Goal: Task Accomplishment & Management: Complete application form

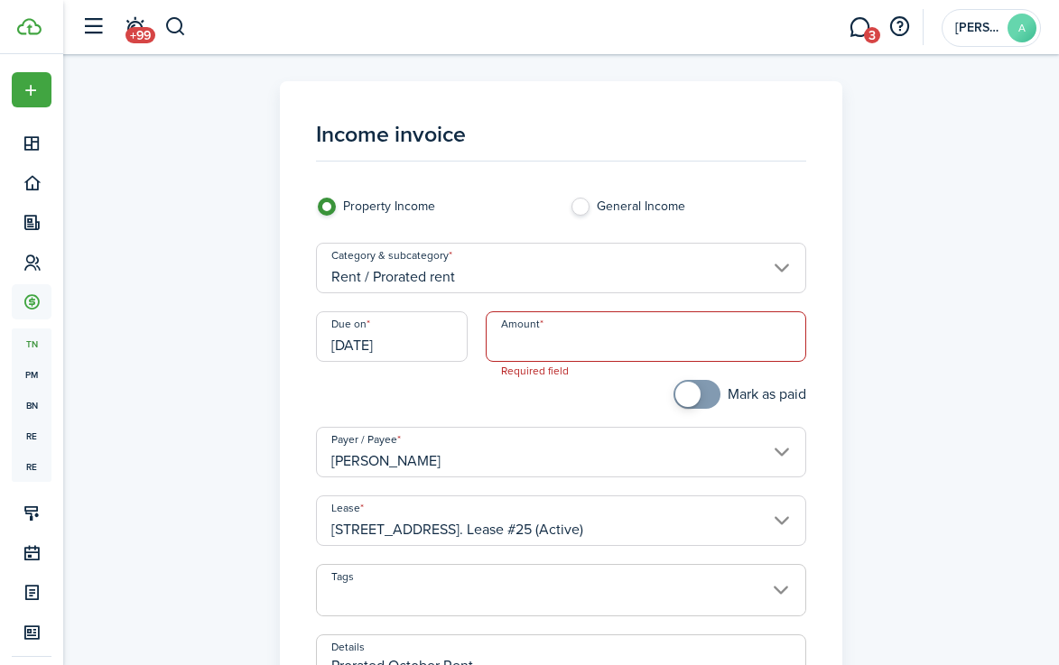
click at [412, 348] on input "[DATE]" at bounding box center [392, 336] width 152 height 51
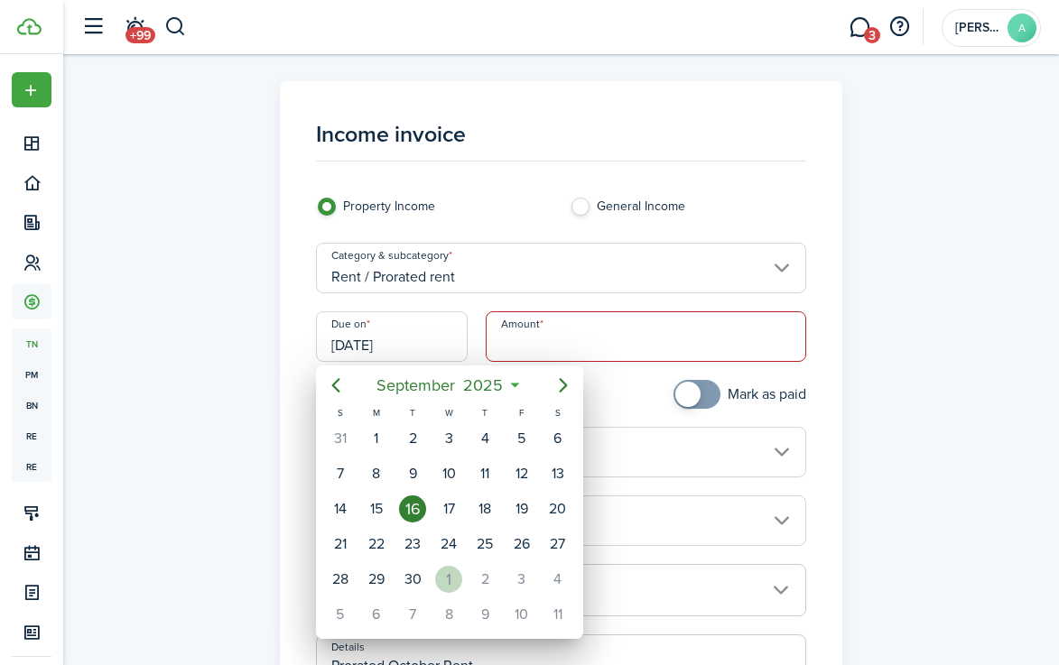
click at [453, 583] on div "1" at bounding box center [448, 579] width 27 height 27
type input "[DATE]"
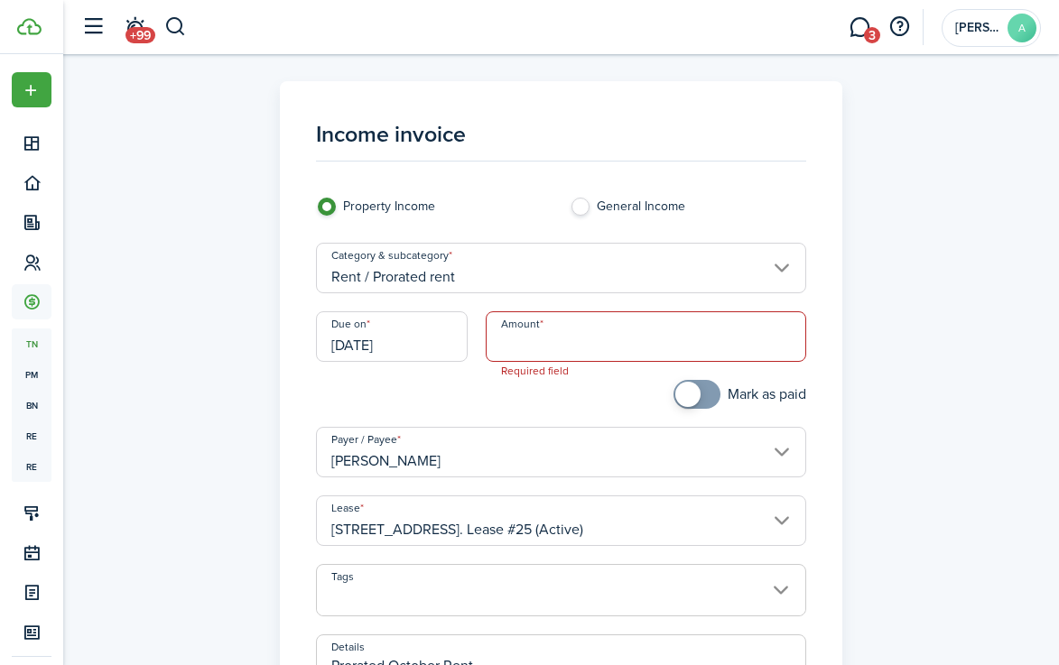
click at [617, 342] on input "Amount" at bounding box center [646, 336] width 321 height 51
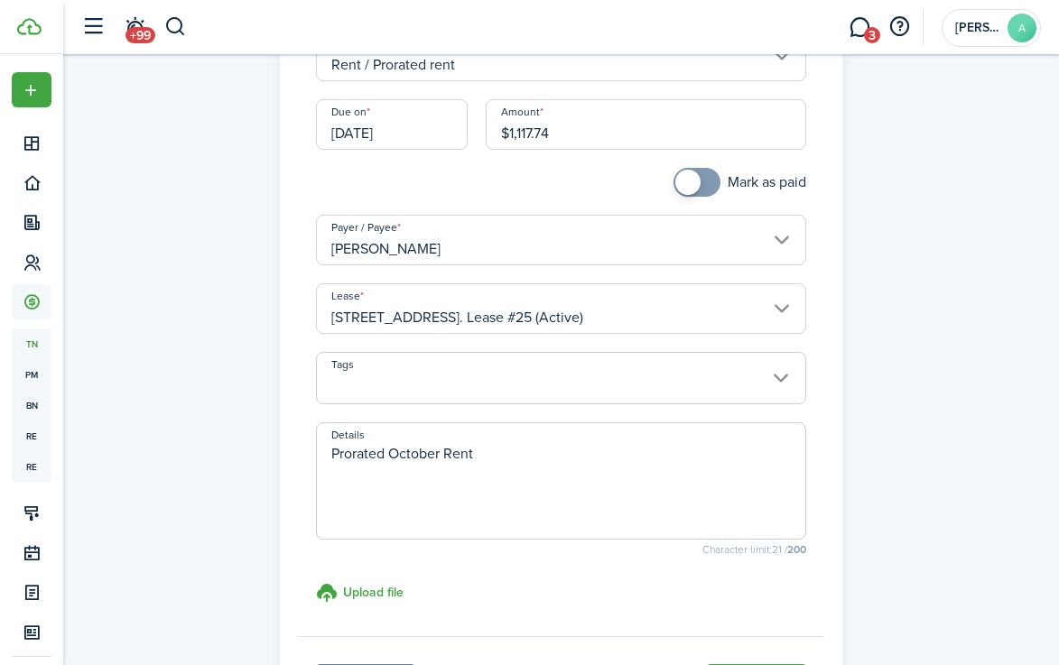
scroll to position [263, 0]
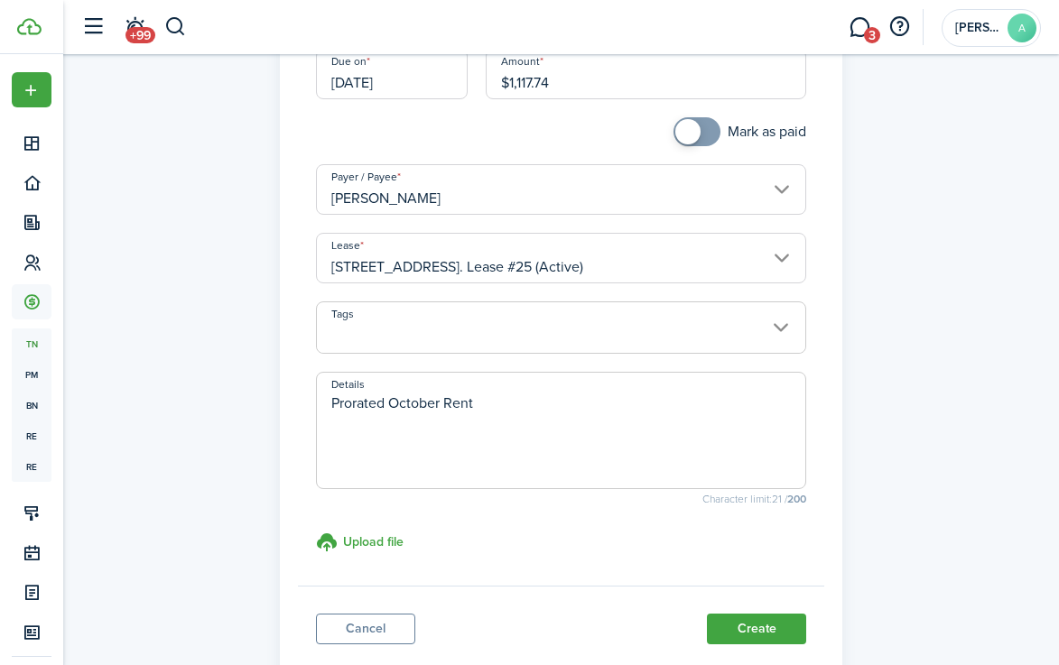
type input "$1,117.74"
click at [528, 405] on textarea "Prorated October Rent" at bounding box center [561, 436] width 488 height 87
type textarea "Prorated October Rent for [DATE]-[DATE]"
click at [755, 632] on button "Create" at bounding box center [756, 629] width 99 height 31
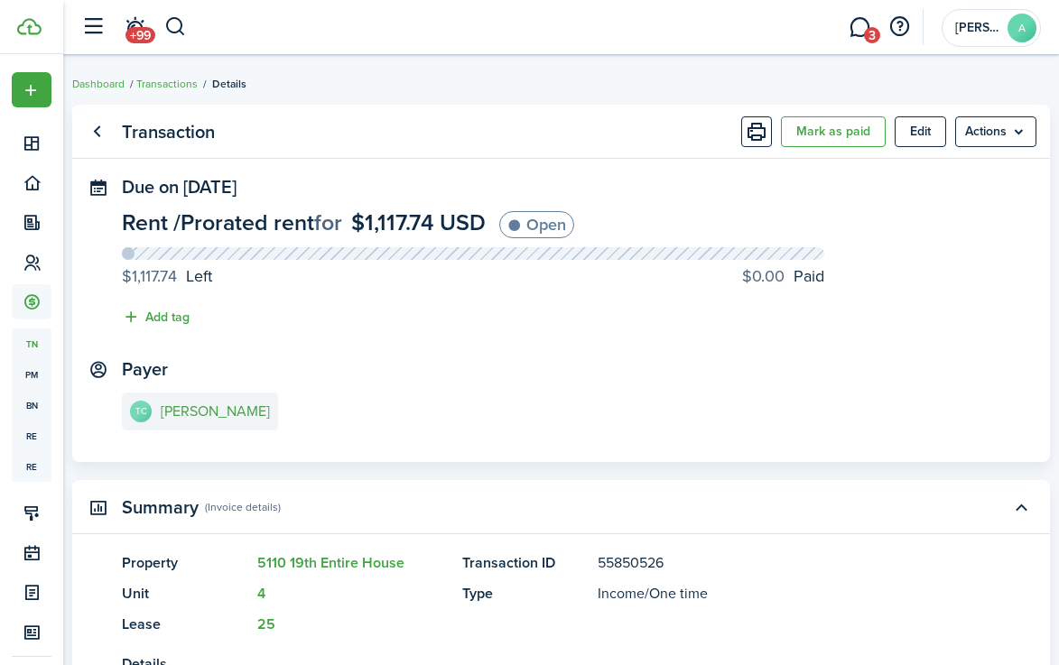
click at [199, 416] on e-details-info-title "[PERSON_NAME]" at bounding box center [215, 411] width 109 height 16
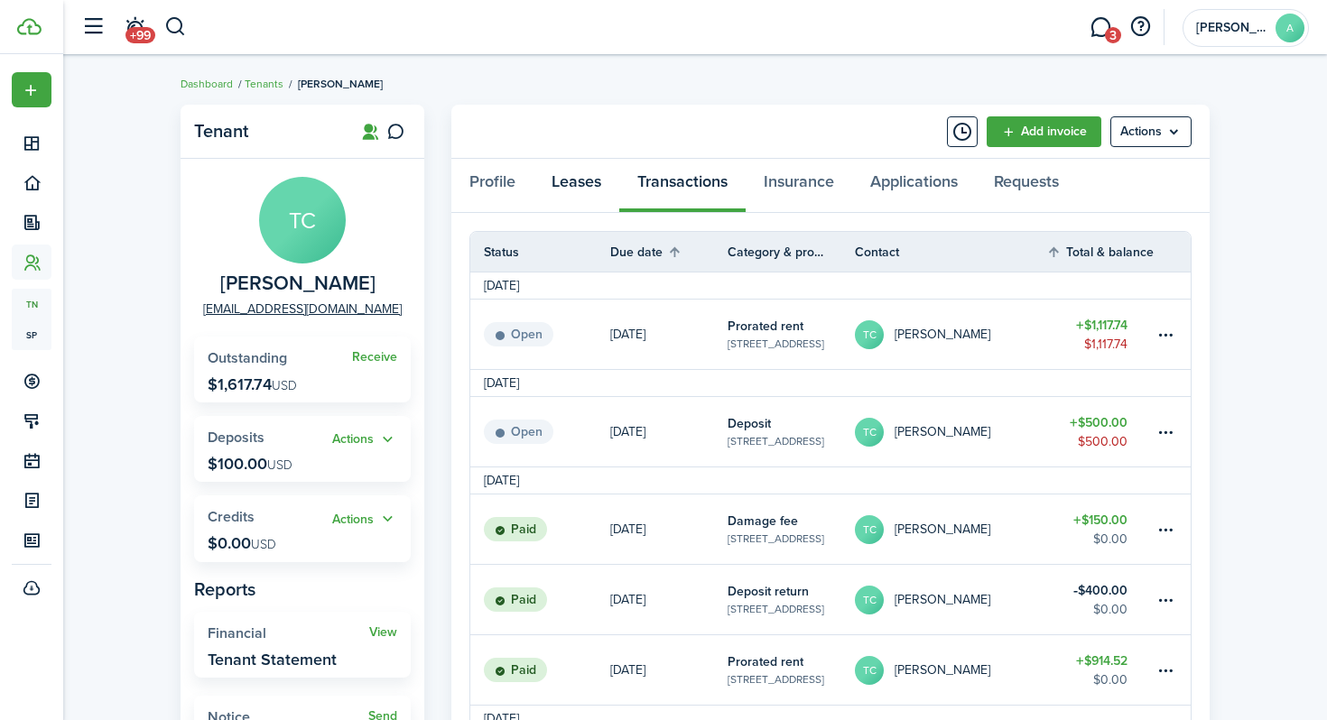
click at [569, 181] on link "Leases" at bounding box center [576, 186] width 86 height 54
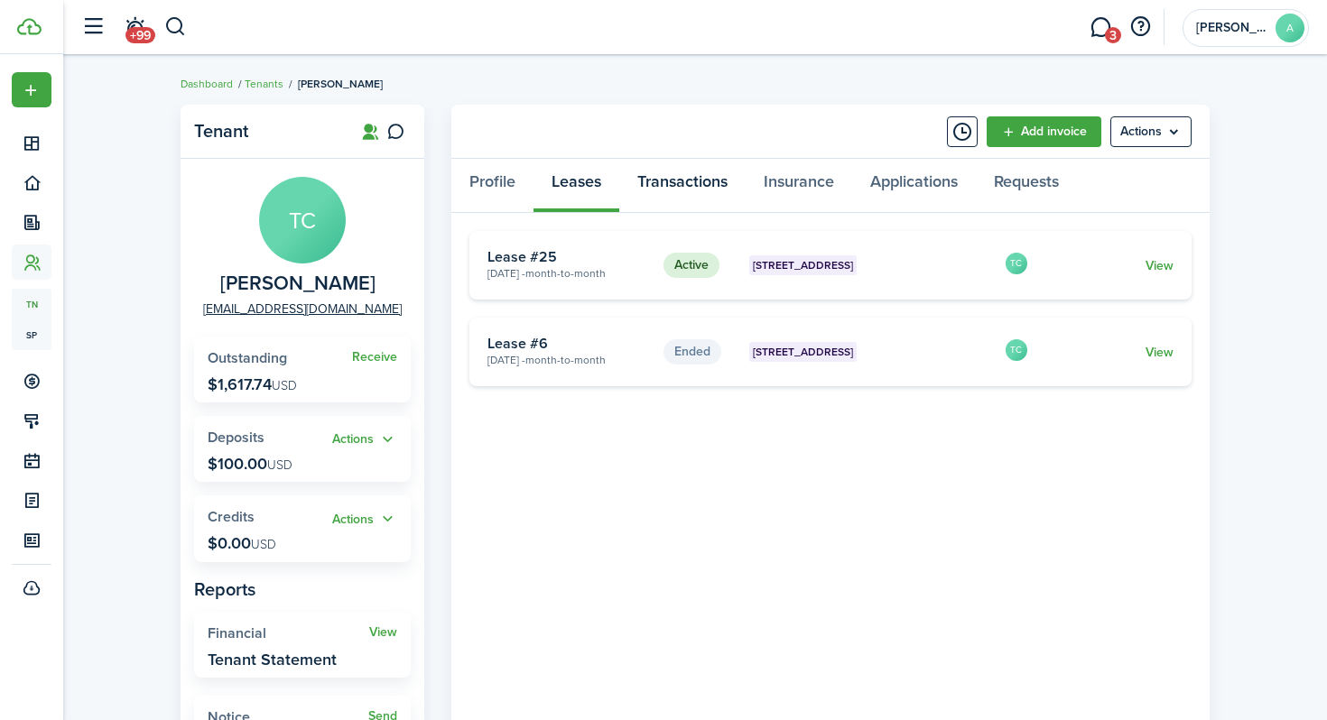
click at [690, 181] on link "Transactions" at bounding box center [682, 186] width 126 height 54
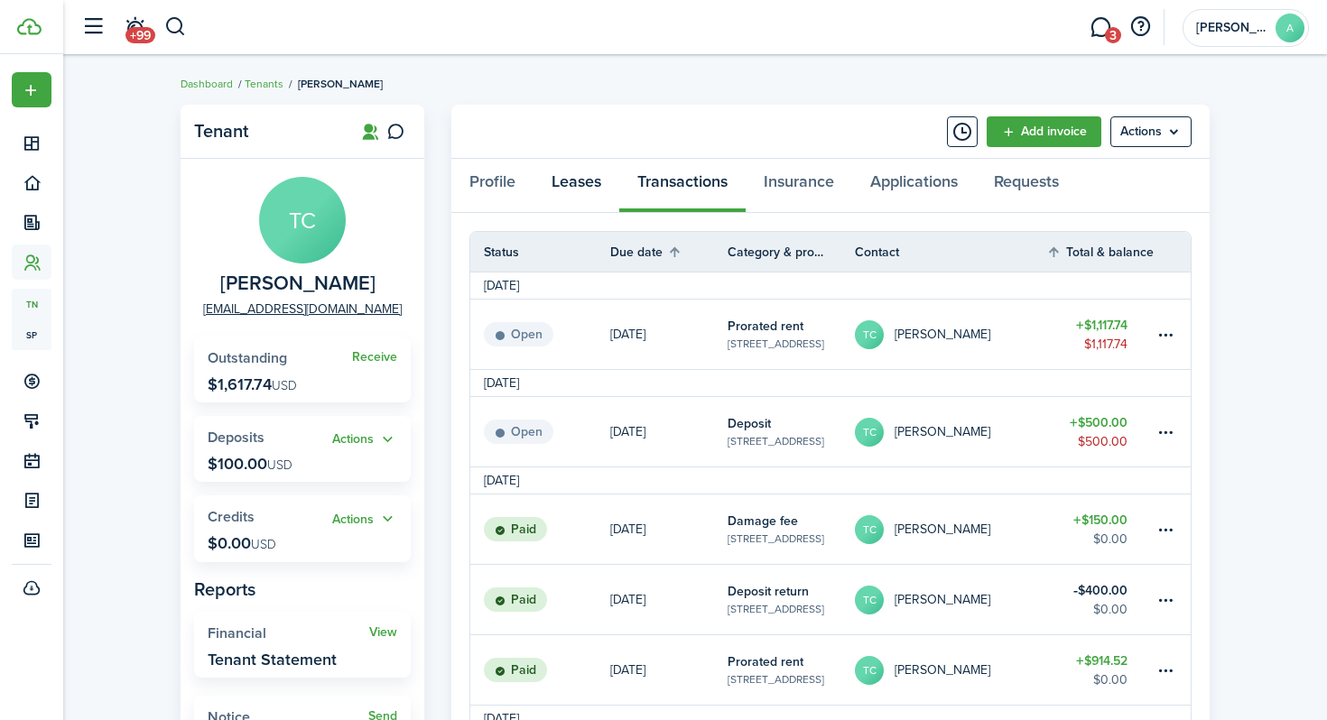
click at [584, 178] on link "Leases" at bounding box center [576, 186] width 86 height 54
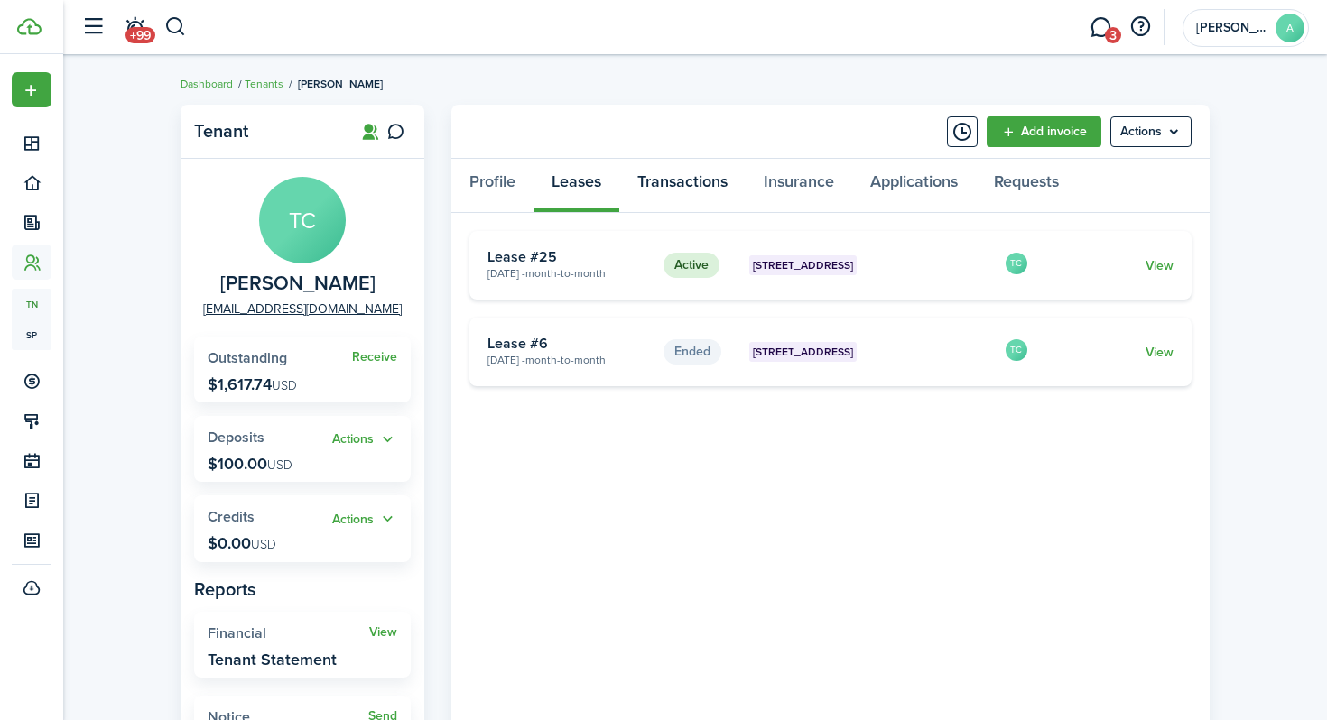
click at [683, 192] on link "Transactions" at bounding box center [682, 186] width 126 height 54
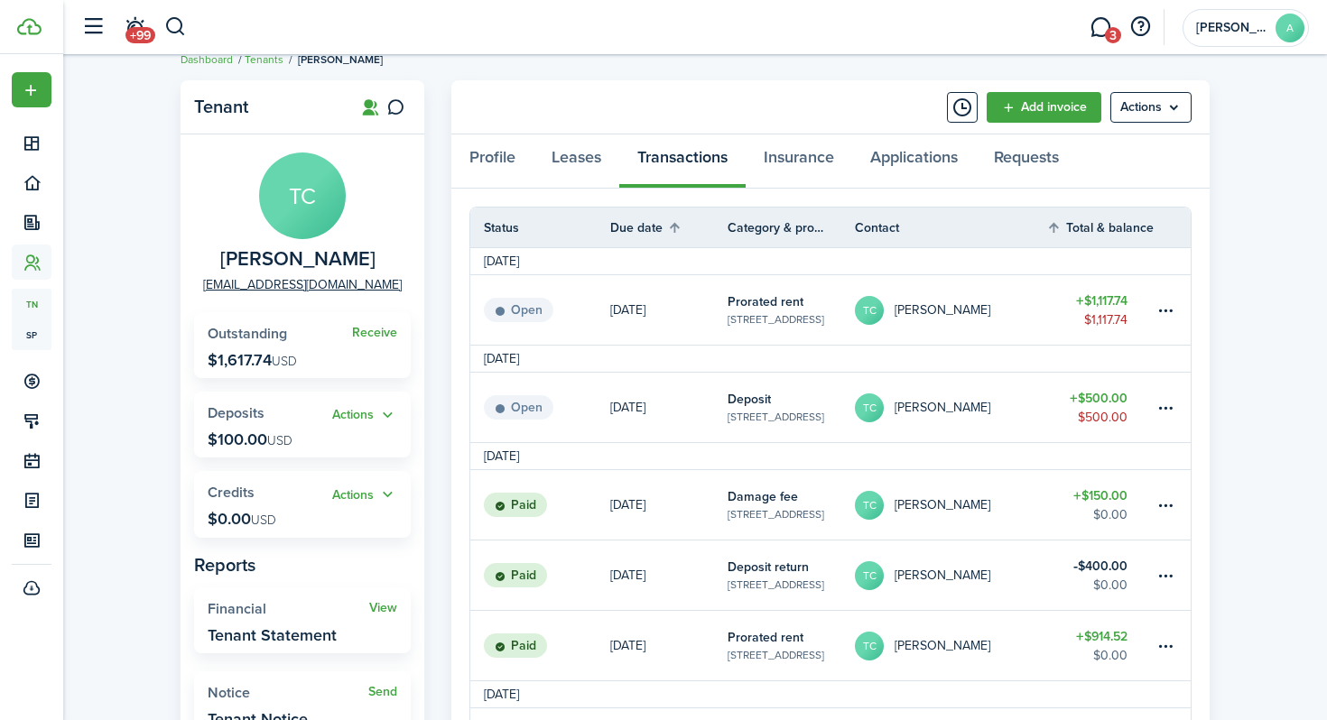
scroll to position [27, 0]
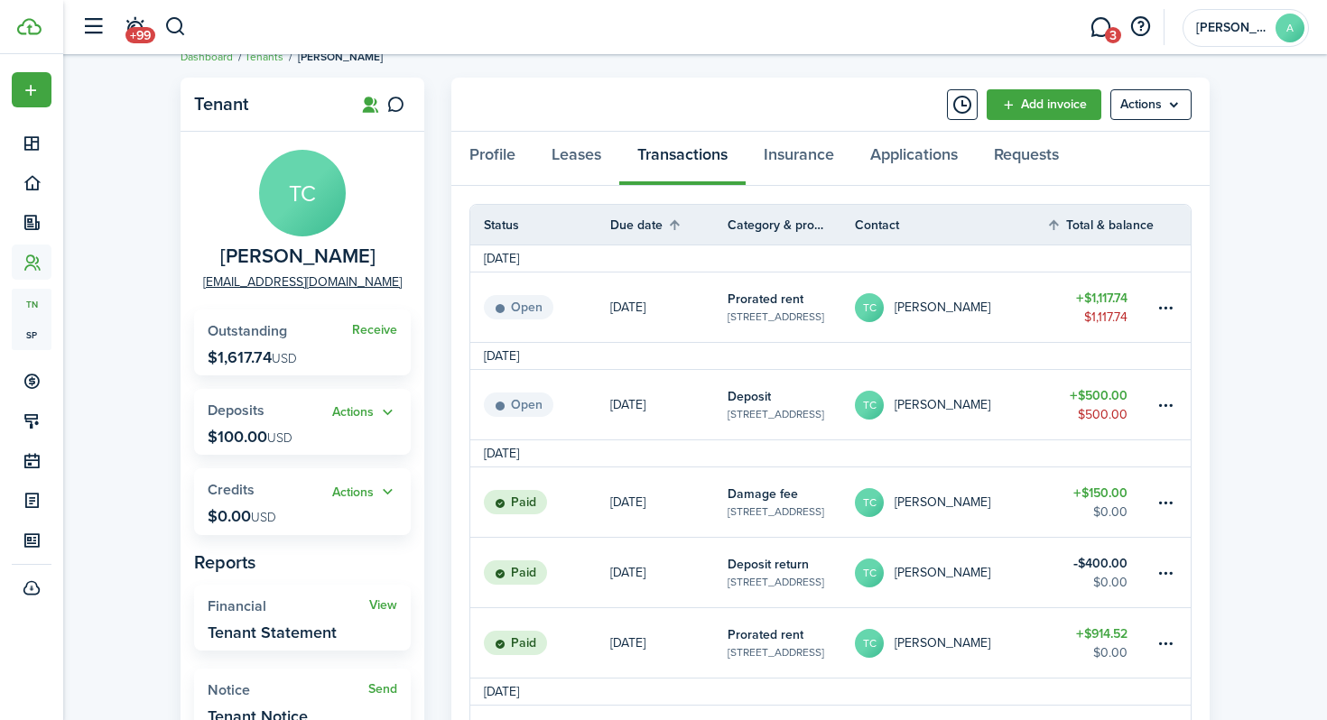
click at [760, 403] on table-info-title "Deposit" at bounding box center [748, 396] width 43 height 19
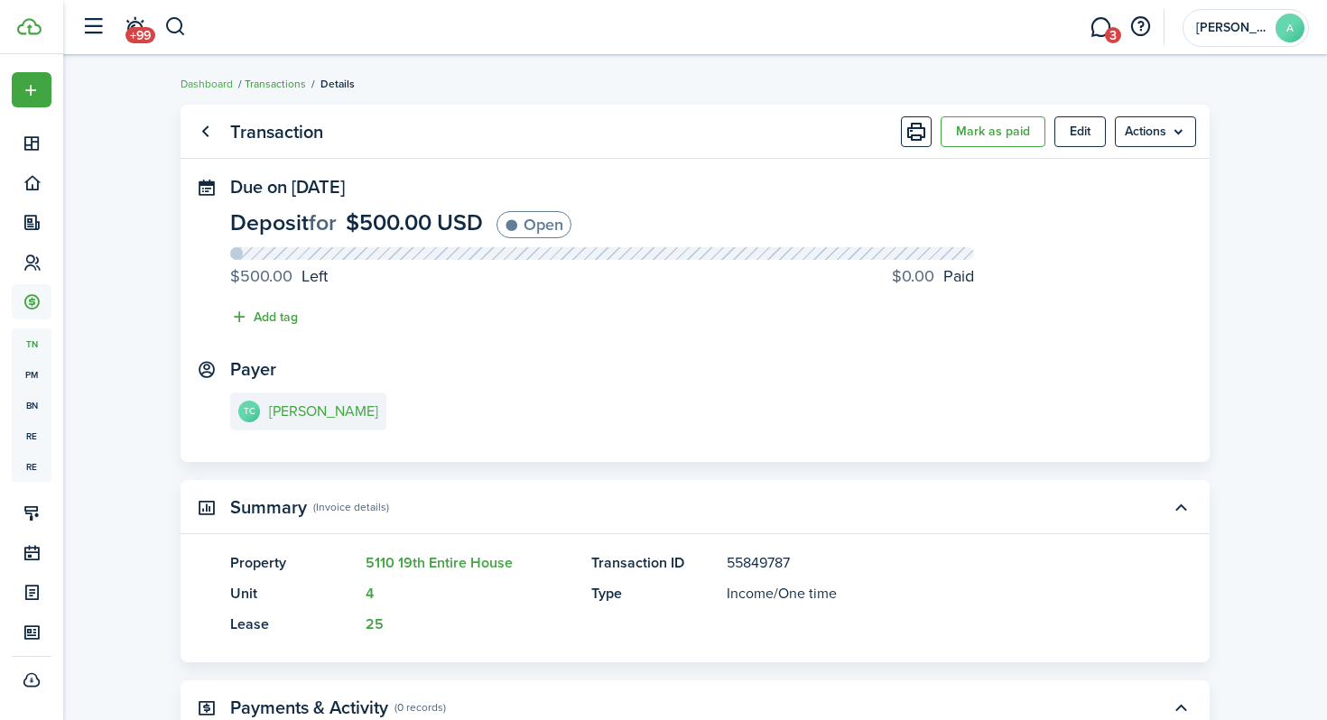
click at [277, 88] on link "Transactions" at bounding box center [275, 84] width 61 height 16
click at [212, 88] on link "Dashboard" at bounding box center [207, 84] width 52 height 16
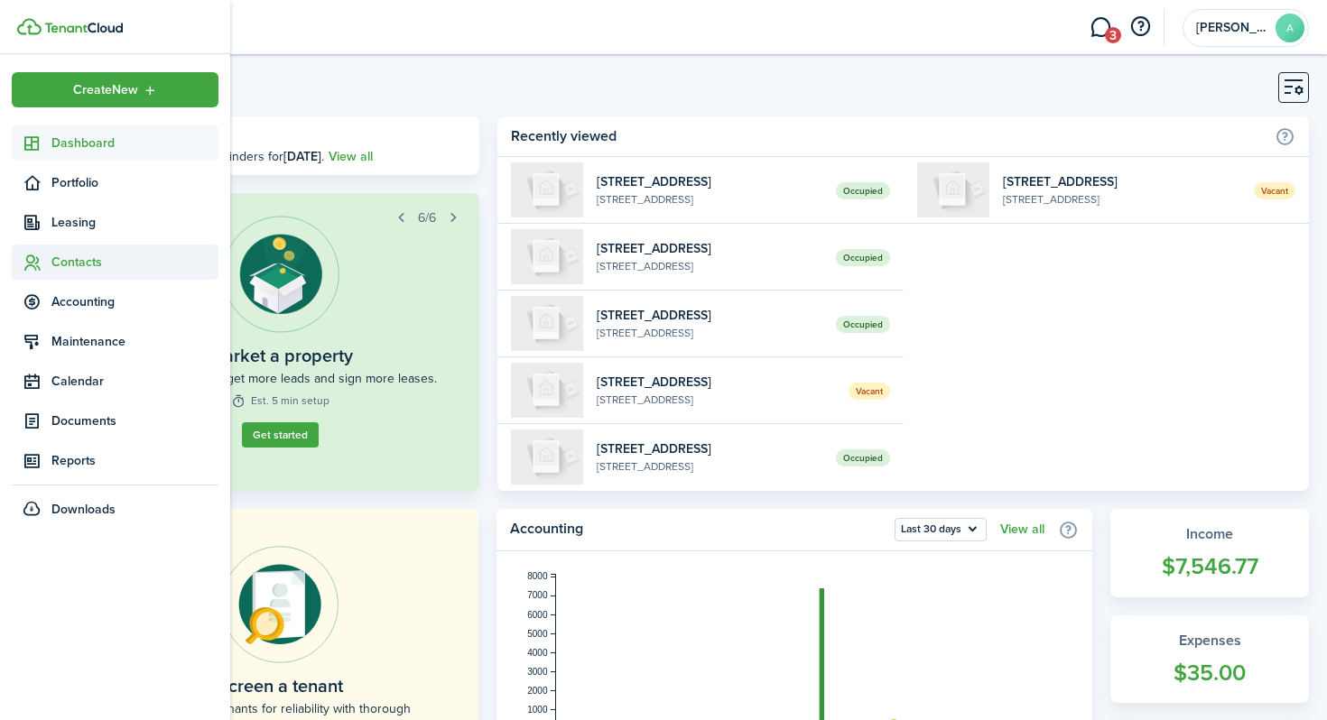
click at [80, 261] on span "Contacts" at bounding box center [134, 262] width 167 height 19
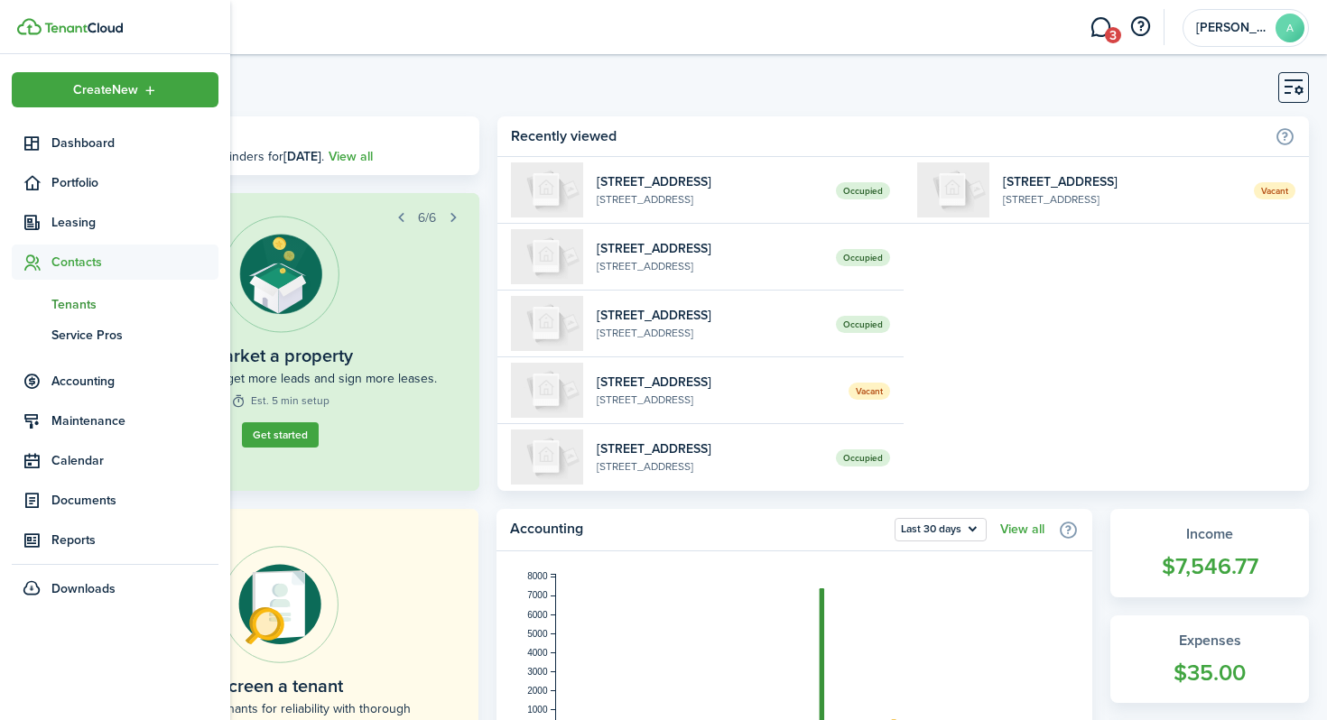
click at [76, 308] on span "Tenants" at bounding box center [134, 304] width 167 height 19
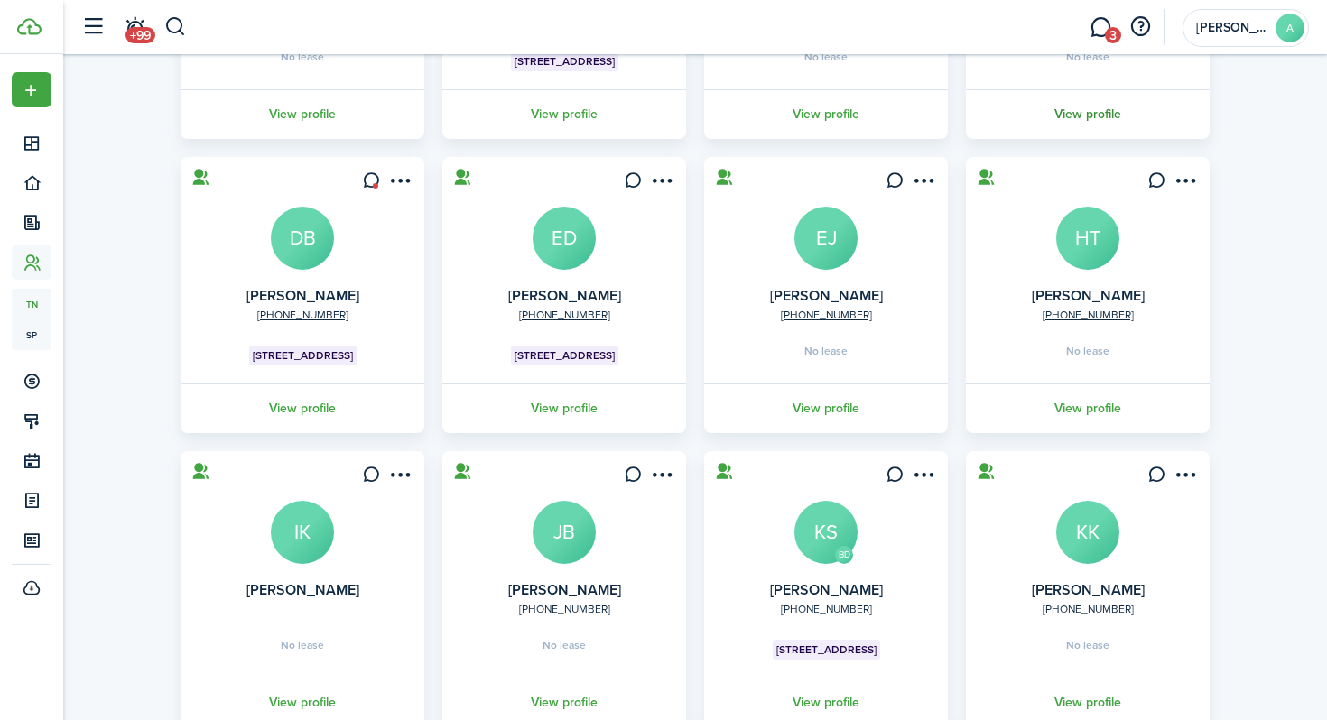
scroll to position [459, 0]
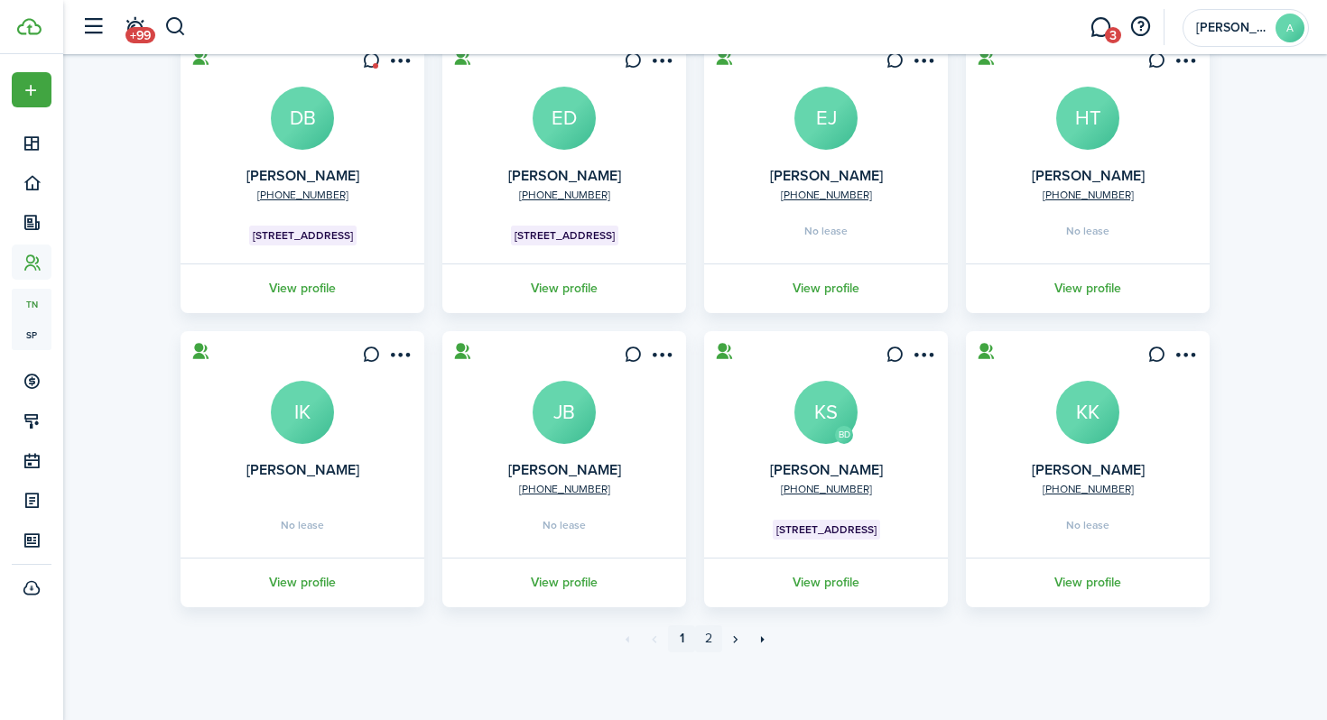
click at [708, 644] on link "2" at bounding box center [708, 639] width 27 height 27
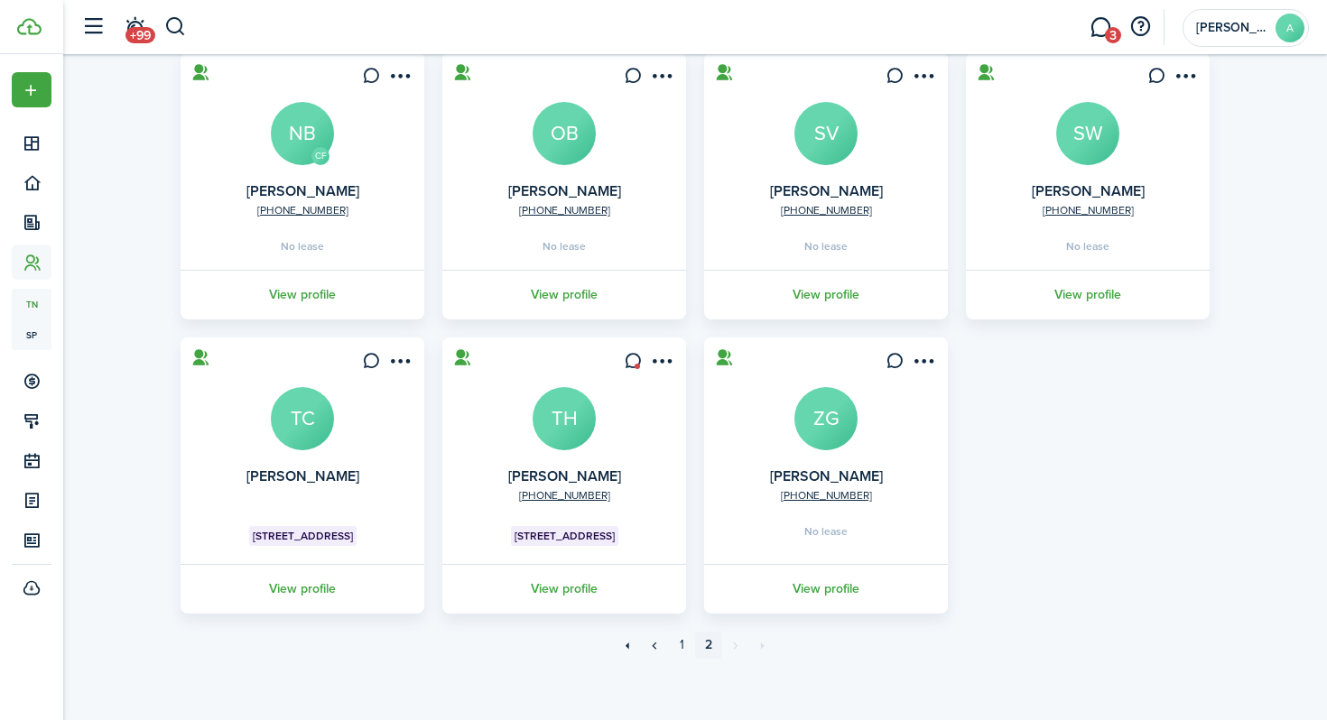
scroll to position [436, 0]
click at [305, 424] on avatar-text "TC" at bounding box center [302, 417] width 63 height 63
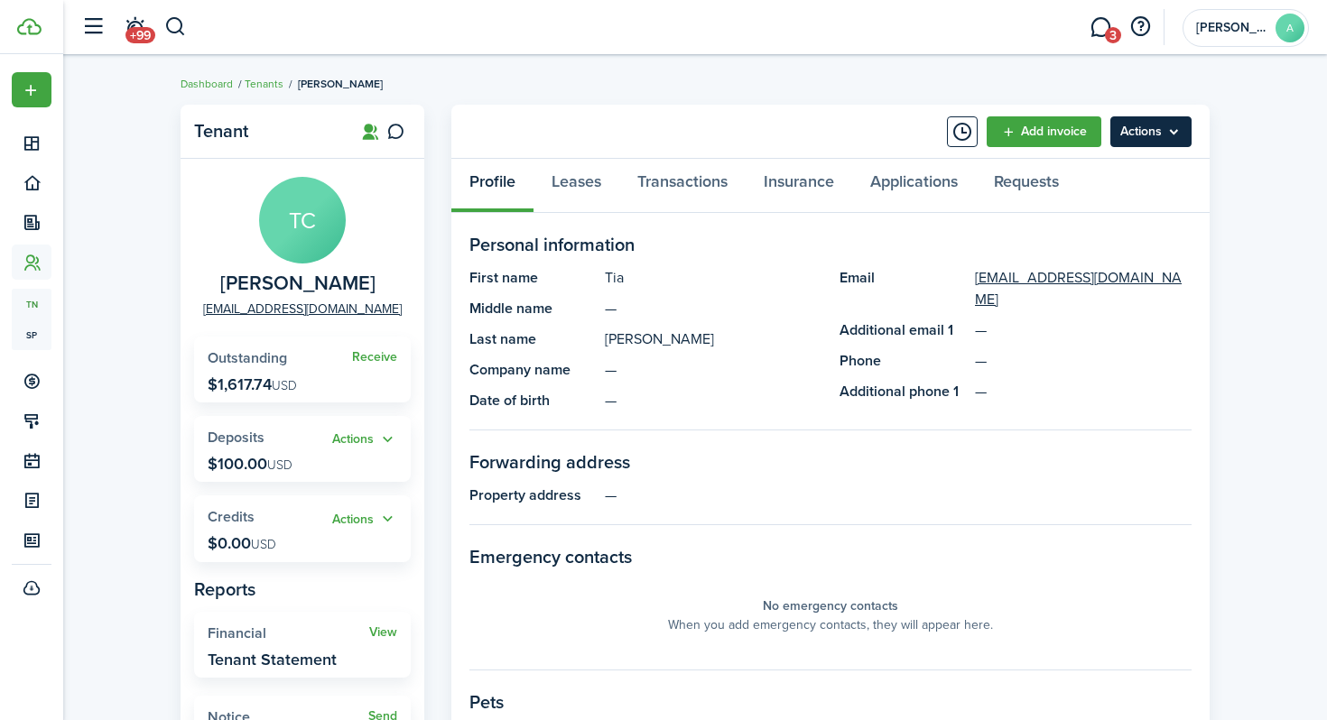
click at [1058, 124] on menu-btn "Actions" at bounding box center [1150, 131] width 81 height 31
click at [1058, 340] on div "Tenant TC [PERSON_NAME] [PERSON_NAME][EMAIL_ADDRESS][DOMAIN_NAME] Receive Outst…" at bounding box center [695, 624] width 1264 height 1056
